Goal: Task Accomplishment & Management: Use online tool/utility

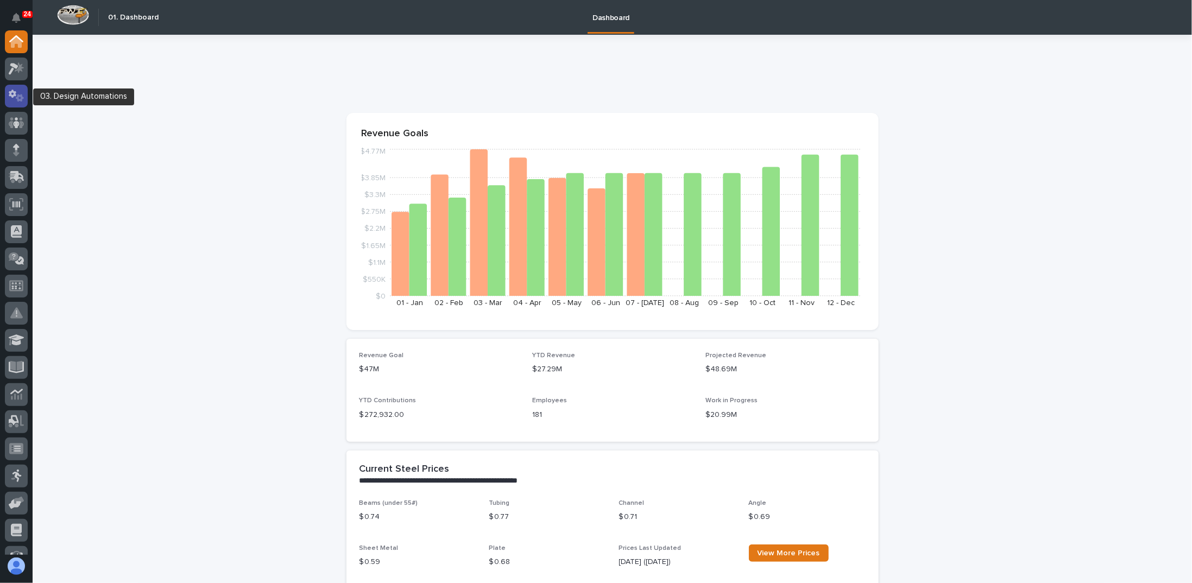
click at [23, 95] on icon at bounding box center [17, 96] width 16 height 12
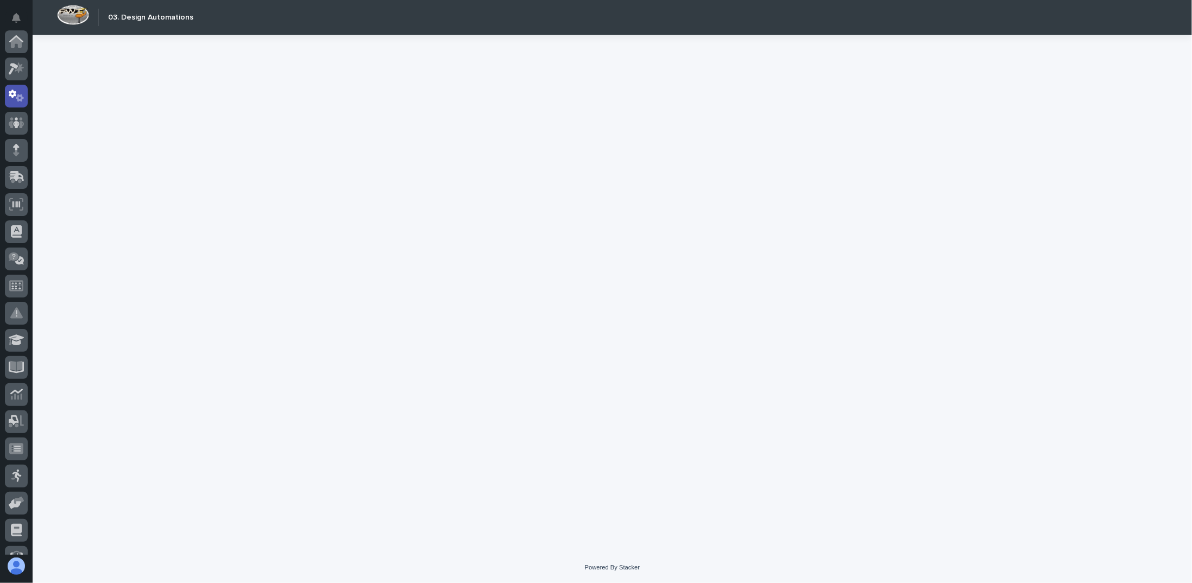
scroll to position [54, 0]
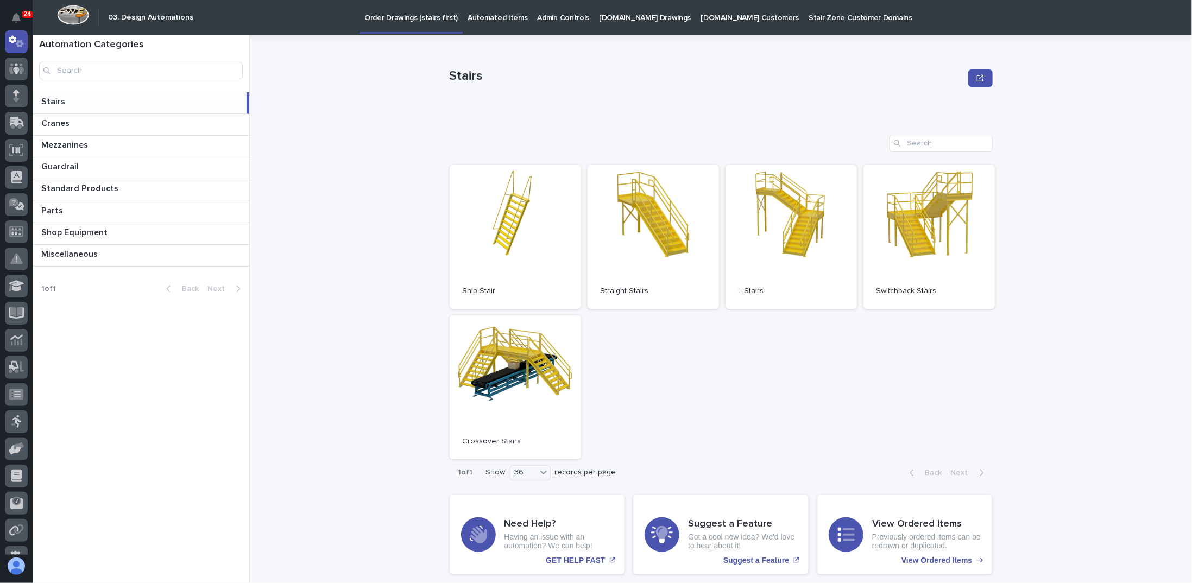
click at [401, 184] on div "Stairs Stairs Sorry, there was an error saving your record. Please try again. P…" at bounding box center [727, 309] width 929 height 549
click at [362, 228] on div "Stairs Stairs Sorry, there was an error saving your record. Please try again. P…" at bounding box center [727, 309] width 929 height 549
click at [175, 133] on div "Cranes Cranes" at bounding box center [141, 124] width 217 height 21
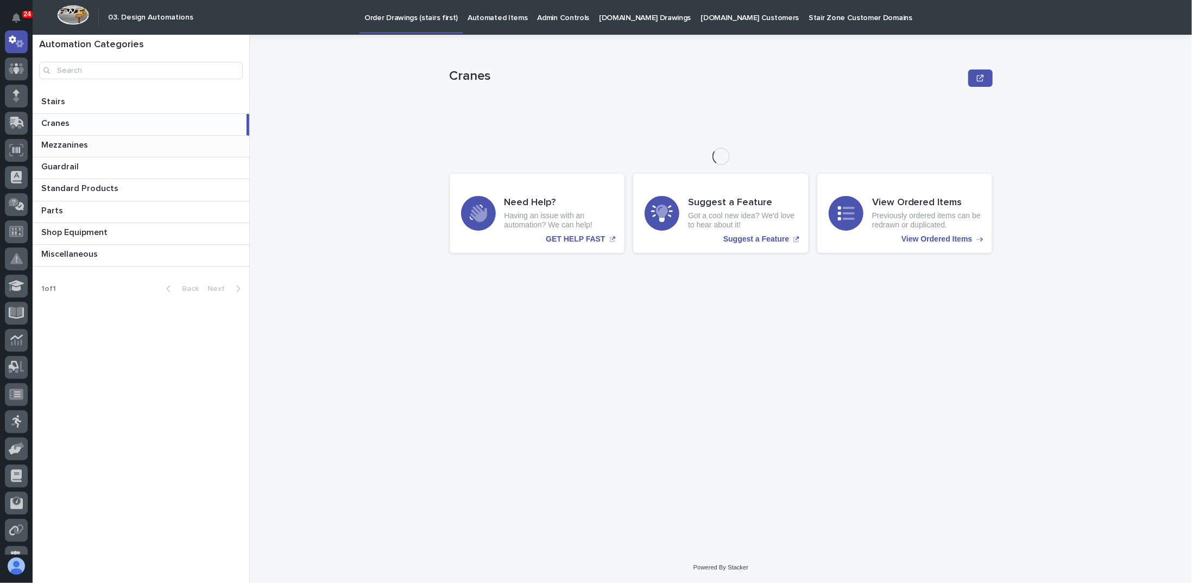
click at [168, 150] on p at bounding box center [143, 145] width 204 height 10
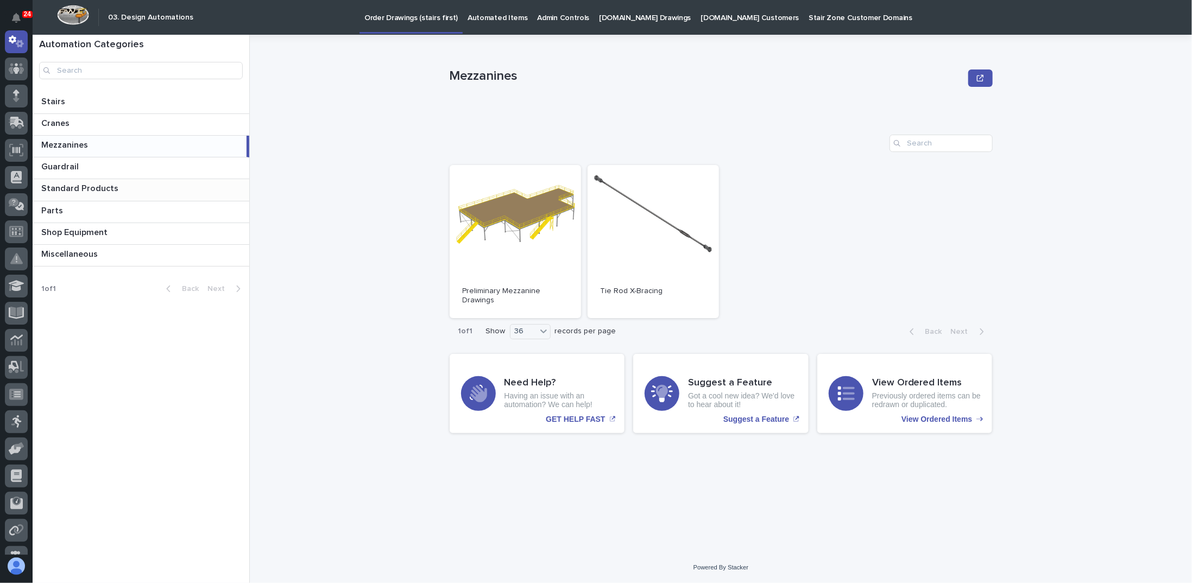
click at [125, 187] on p at bounding box center [143, 189] width 204 height 10
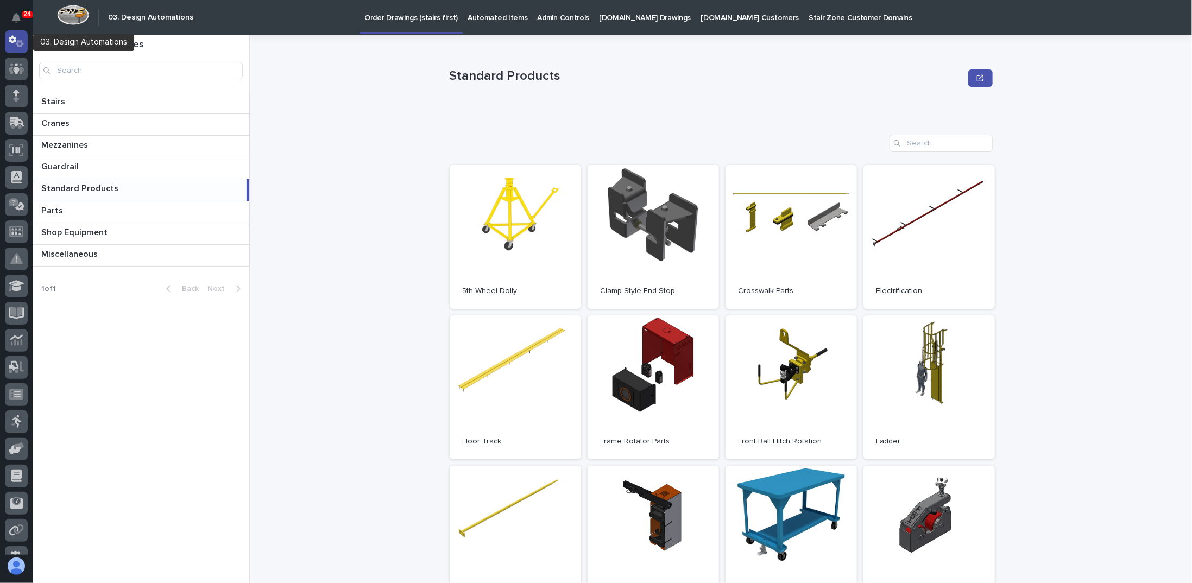
click at [17, 46] on icon at bounding box center [20, 44] width 8 height 8
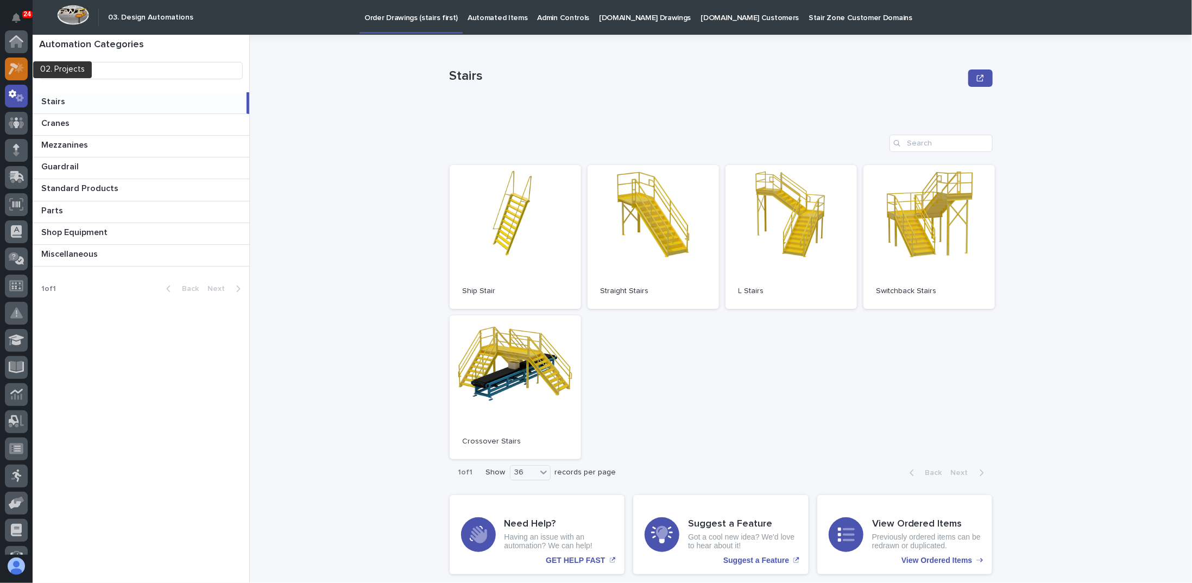
click at [17, 65] on icon at bounding box center [17, 68] width 16 height 12
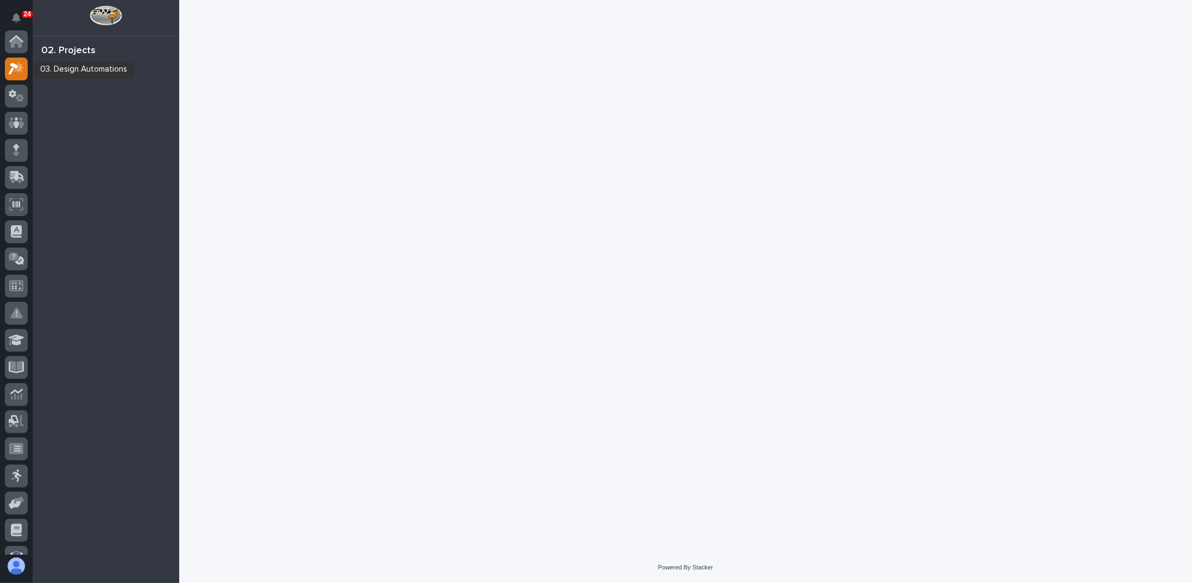
scroll to position [27, 0]
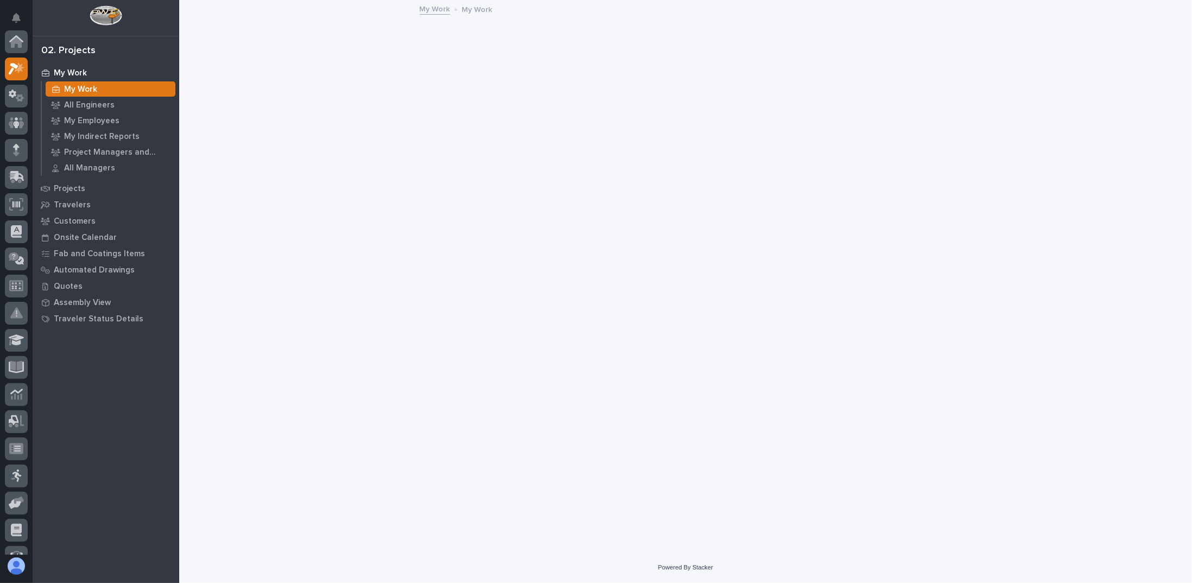
scroll to position [27, 0]
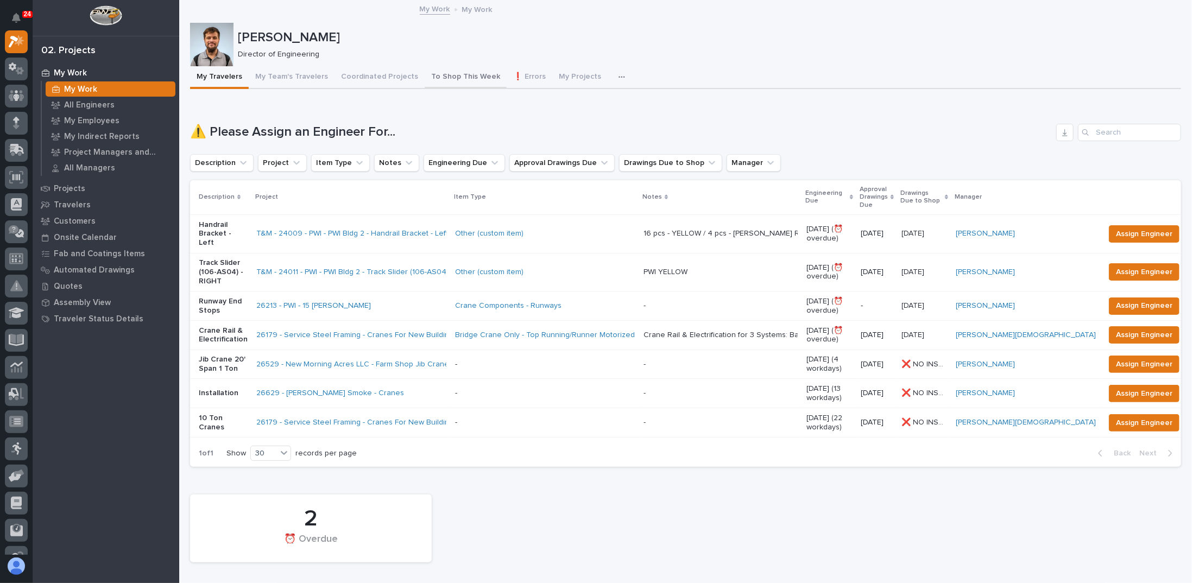
click at [447, 83] on button "To Shop This Week" at bounding box center [466, 77] width 82 height 23
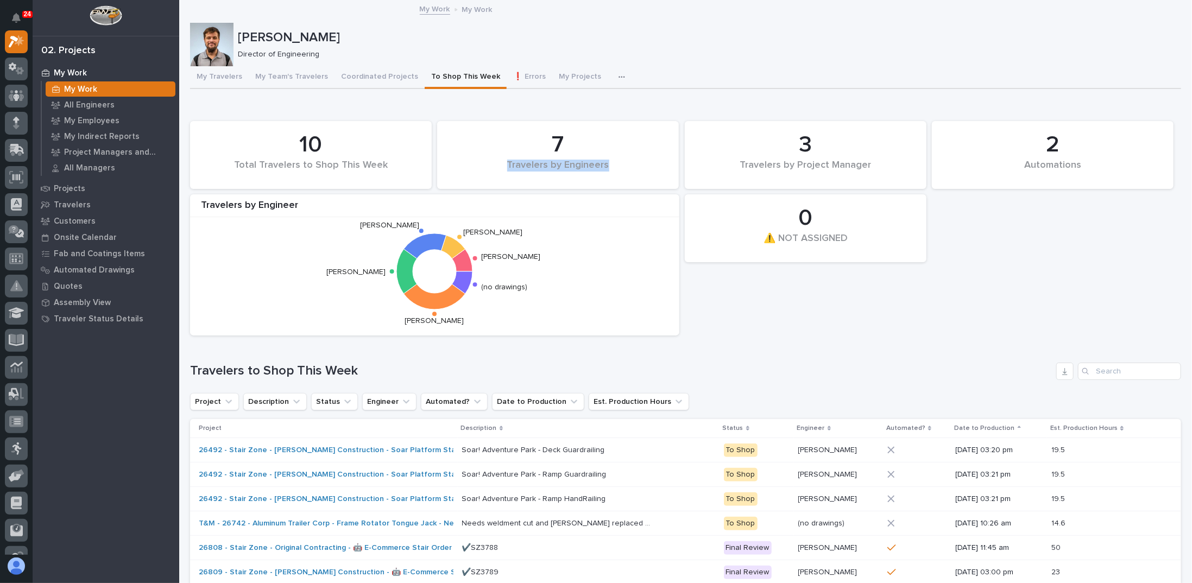
drag, startPoint x: 505, startPoint y: 162, endPoint x: 626, endPoint y: 161, distance: 121.1
click at [626, 161] on div "Travelers by Engineers" at bounding box center [558, 171] width 205 height 23
click at [620, 167] on div "Travelers by Engineers" at bounding box center [558, 171] width 205 height 23
click at [799, 324] on div "2 Automations 10 Total Travelers to Shop This Week 0 ⚠️ NOT ASSIGNED 7 Traveler…" at bounding box center [686, 228] width 1002 height 225
